Goal: Information Seeking & Learning: Learn about a topic

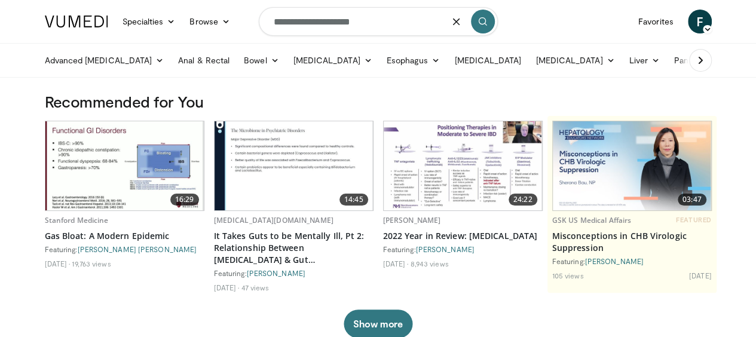
type input "**********"
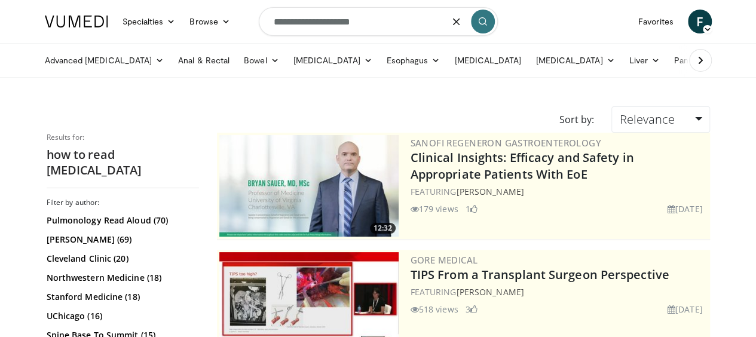
drag, startPoint x: 326, startPoint y: 20, endPoint x: 206, endPoint y: -2, distance: 122.1
click at [206, 0] on html "Specialties Adult & Family Medicine Allergy, [MEDICAL_DATA], Immunology Anesthe…" at bounding box center [378, 168] width 756 height 337
type input "*********"
